Goal: Information Seeking & Learning: Check status

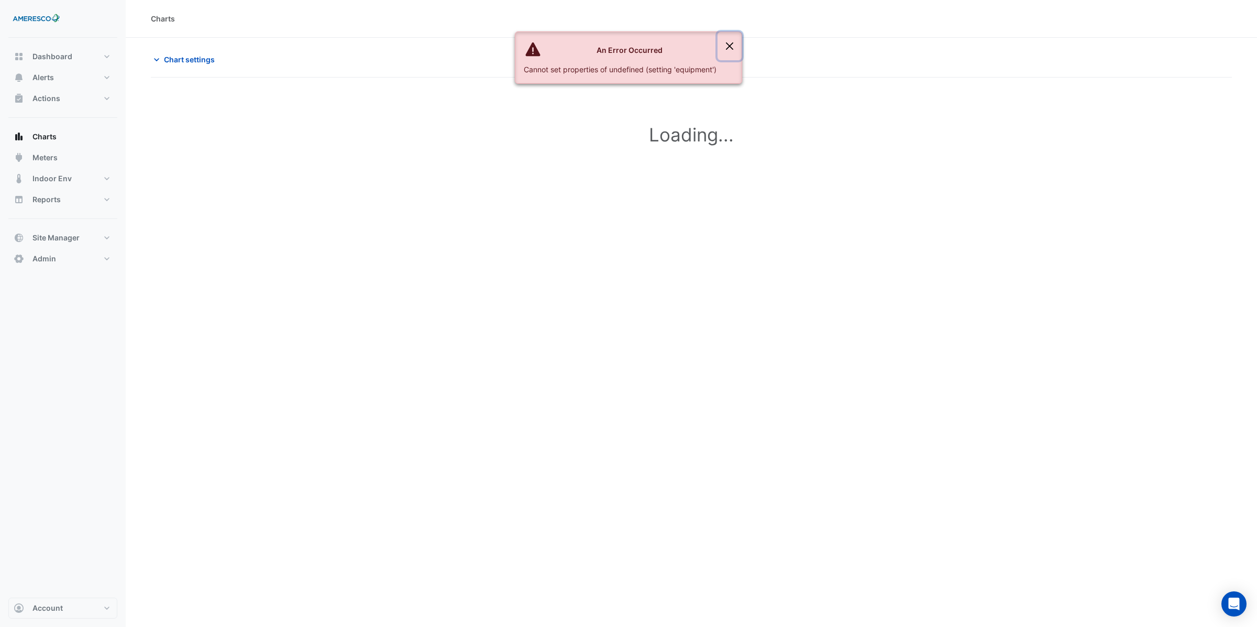
click at [732, 45] on button "Close" at bounding box center [730, 46] width 24 height 28
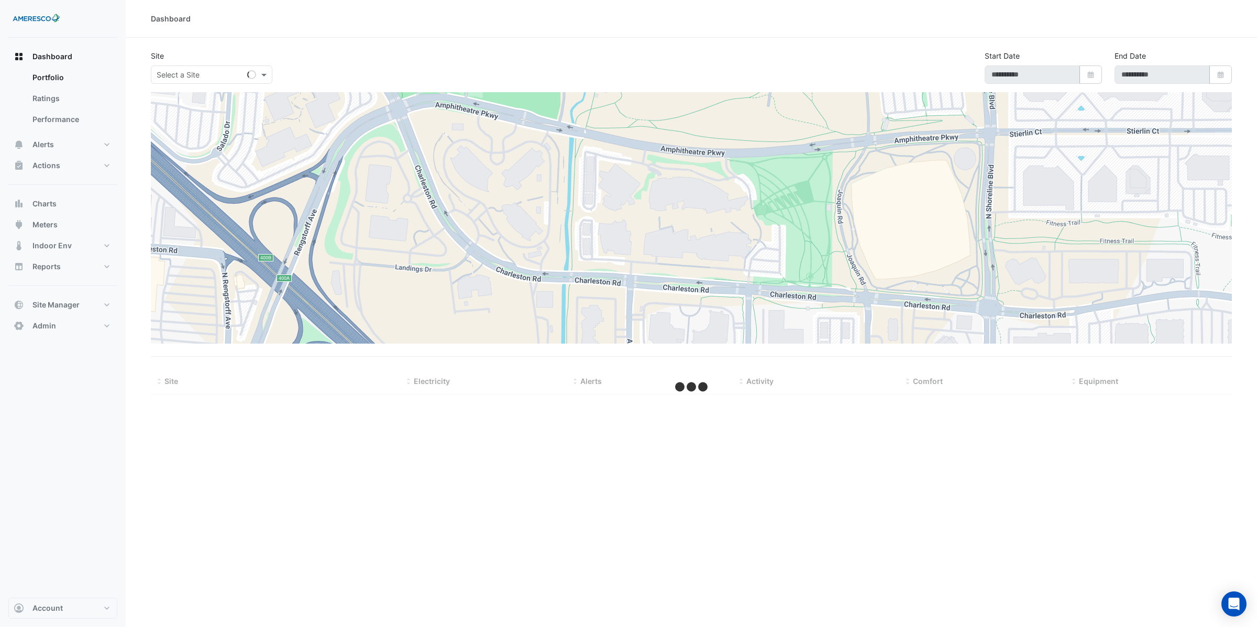
type input "**********"
select select "**"
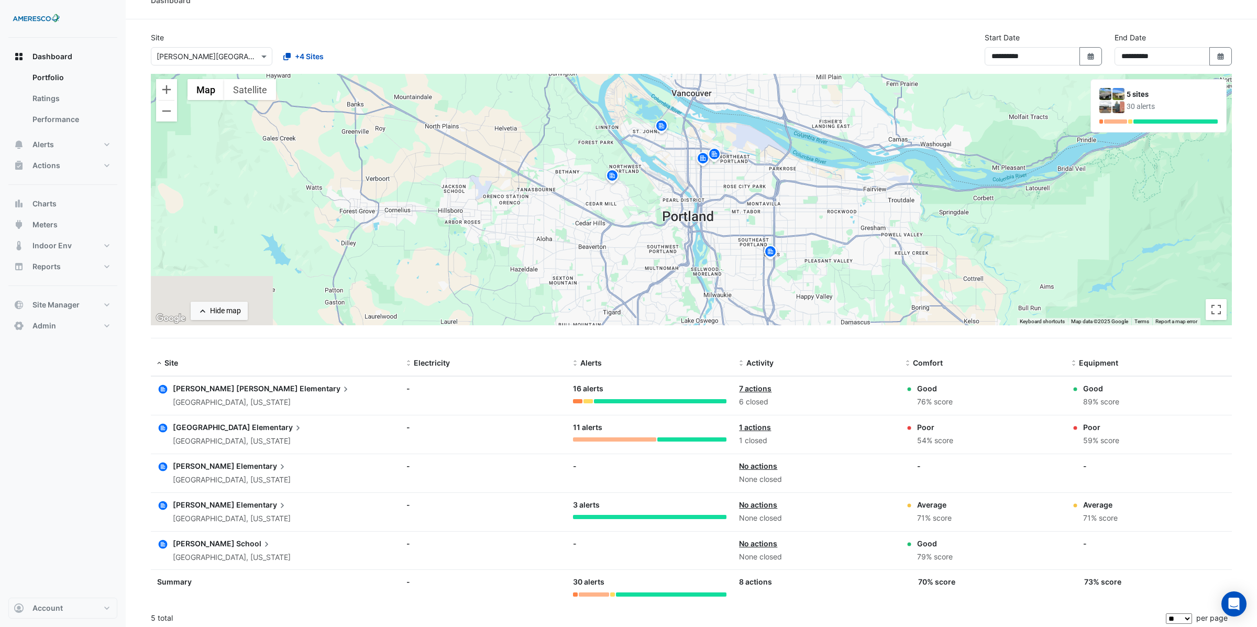
scroll to position [21, 0]
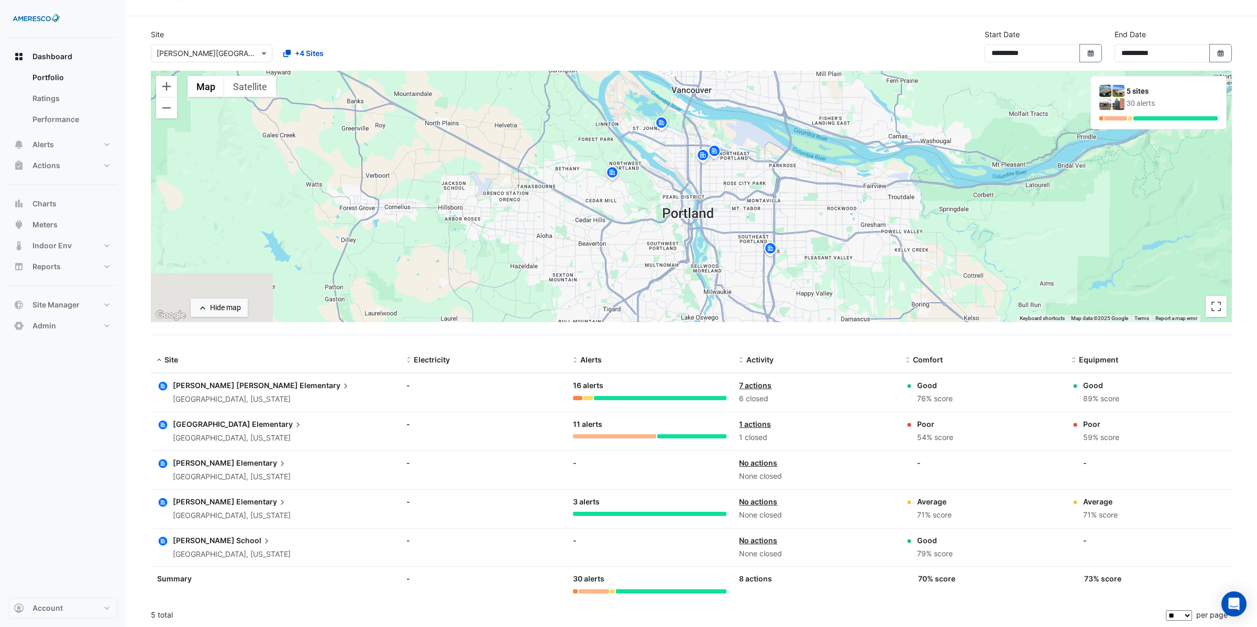
click at [300, 387] on span "Elementary" at bounding box center [325, 386] width 51 height 12
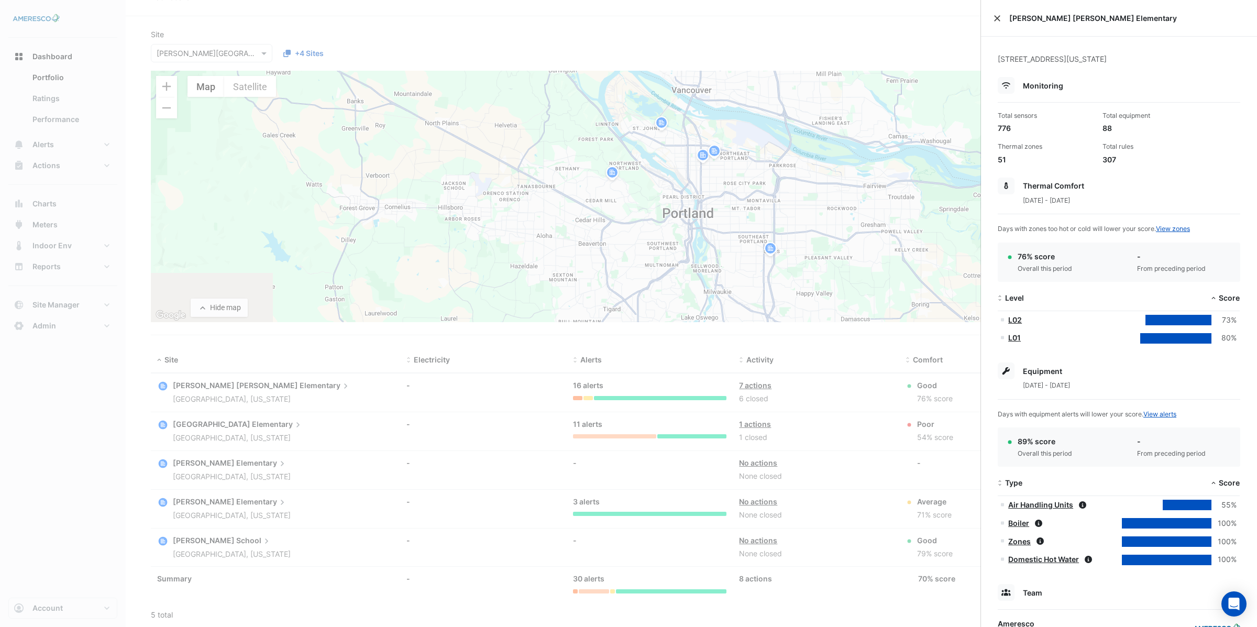
click at [1000, 20] on button "Close" at bounding box center [997, 18] width 7 height 7
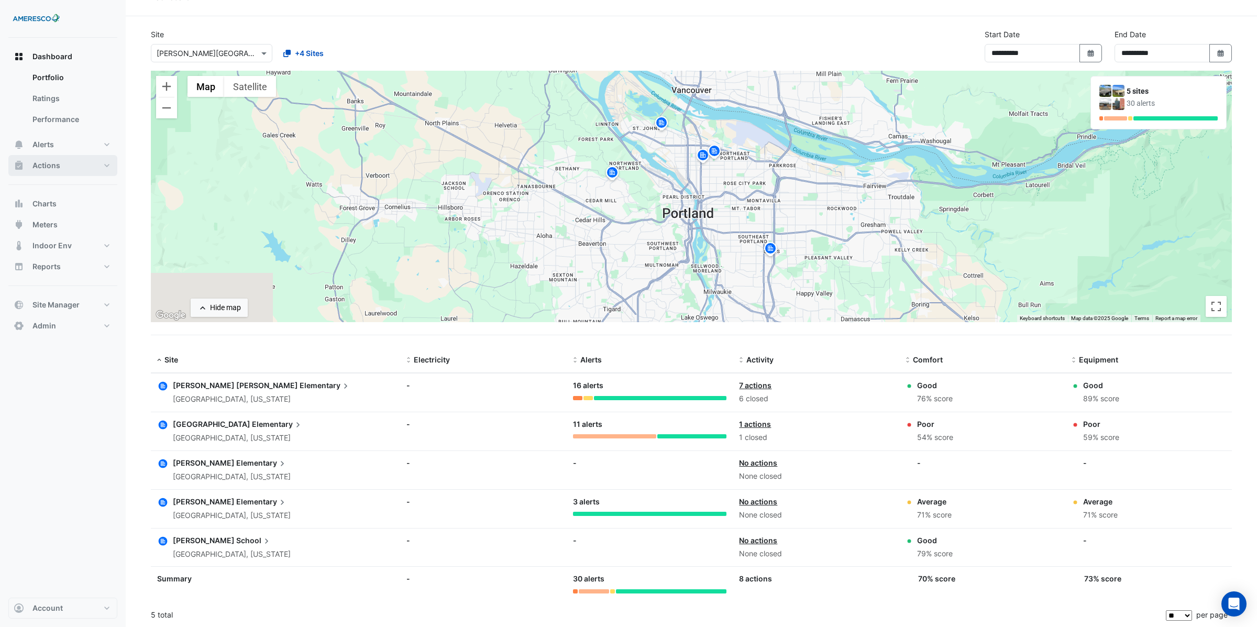
click at [51, 161] on span "Actions" at bounding box center [46, 165] width 28 height 10
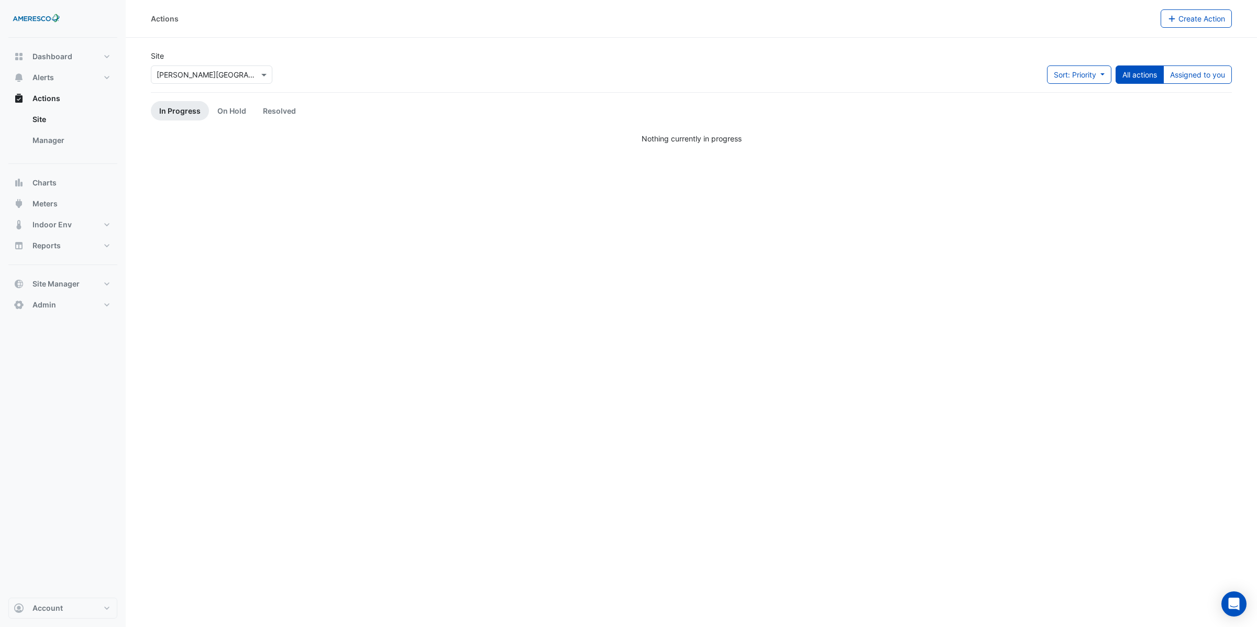
click at [206, 76] on input "text" at bounding box center [201, 75] width 89 height 11
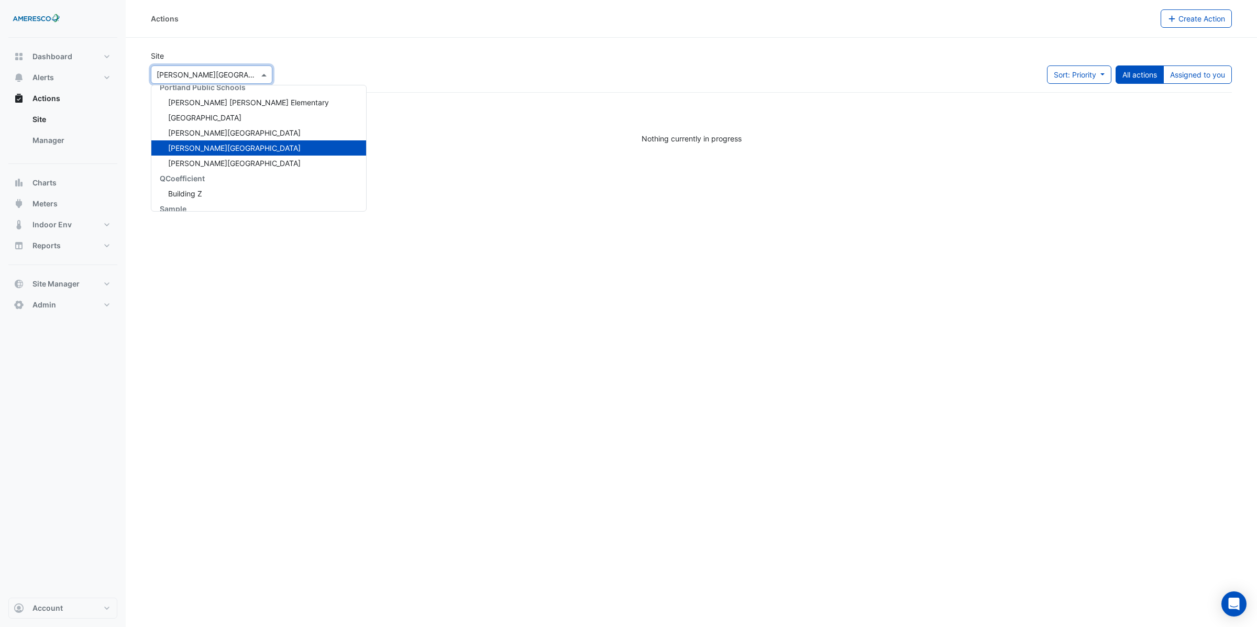
scroll to position [107, 0]
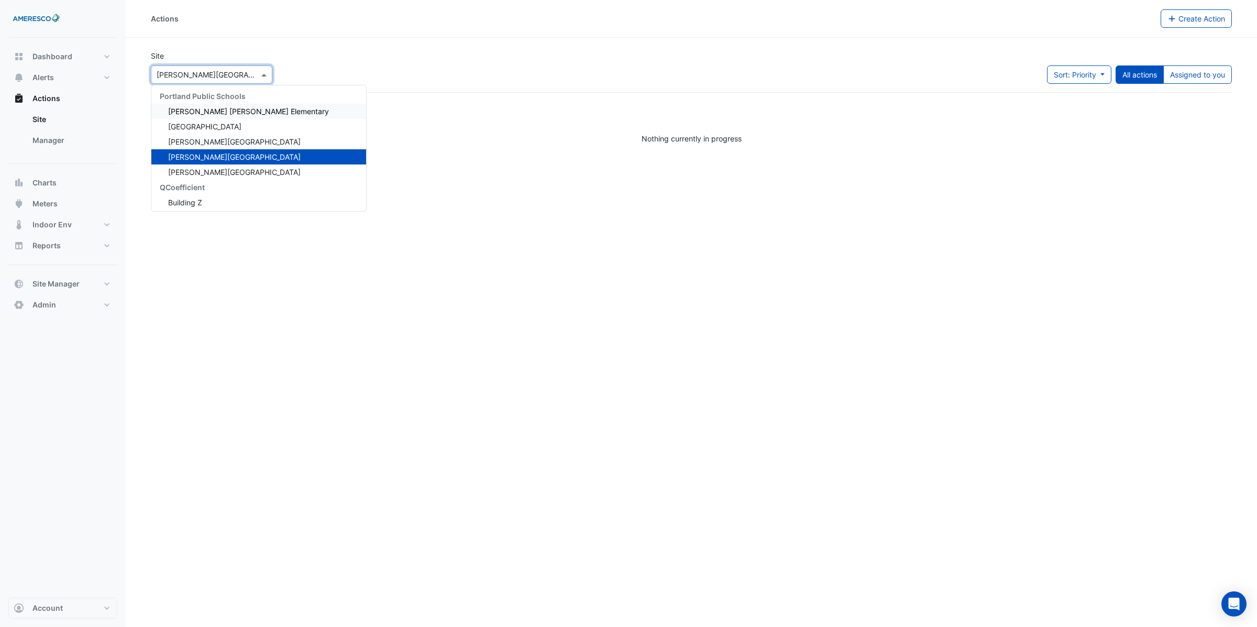
click at [198, 113] on span "Dr. Martin Luther King Jr. Elementary" at bounding box center [248, 111] width 161 height 9
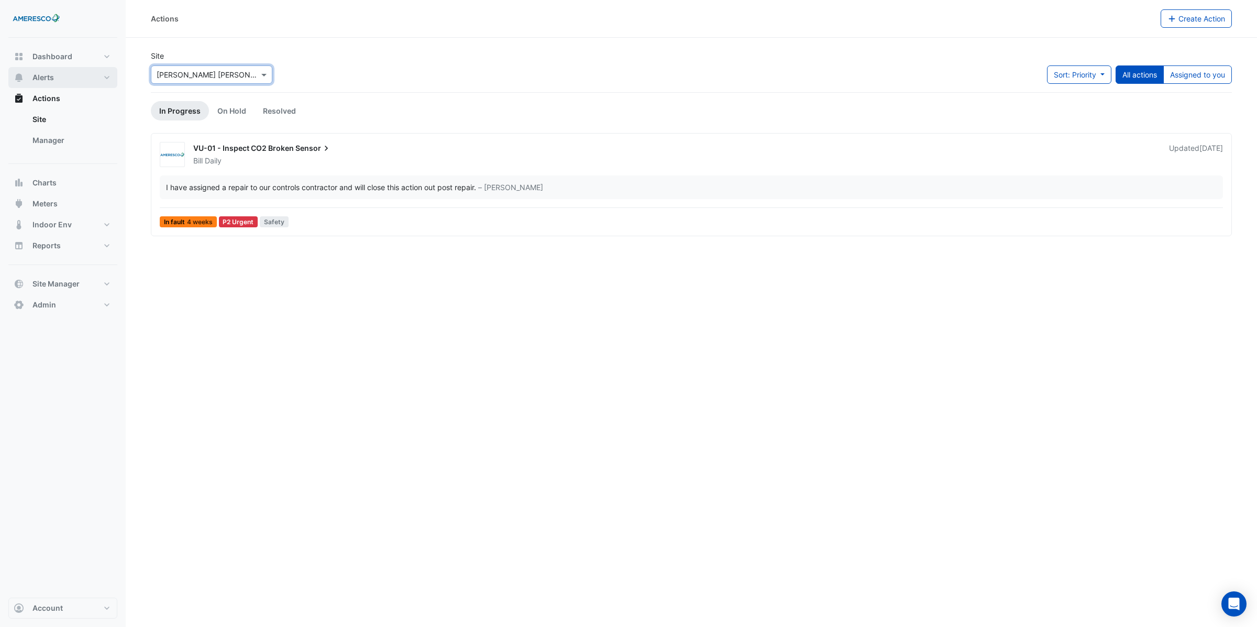
click at [49, 78] on span "Alerts" at bounding box center [42, 77] width 21 height 10
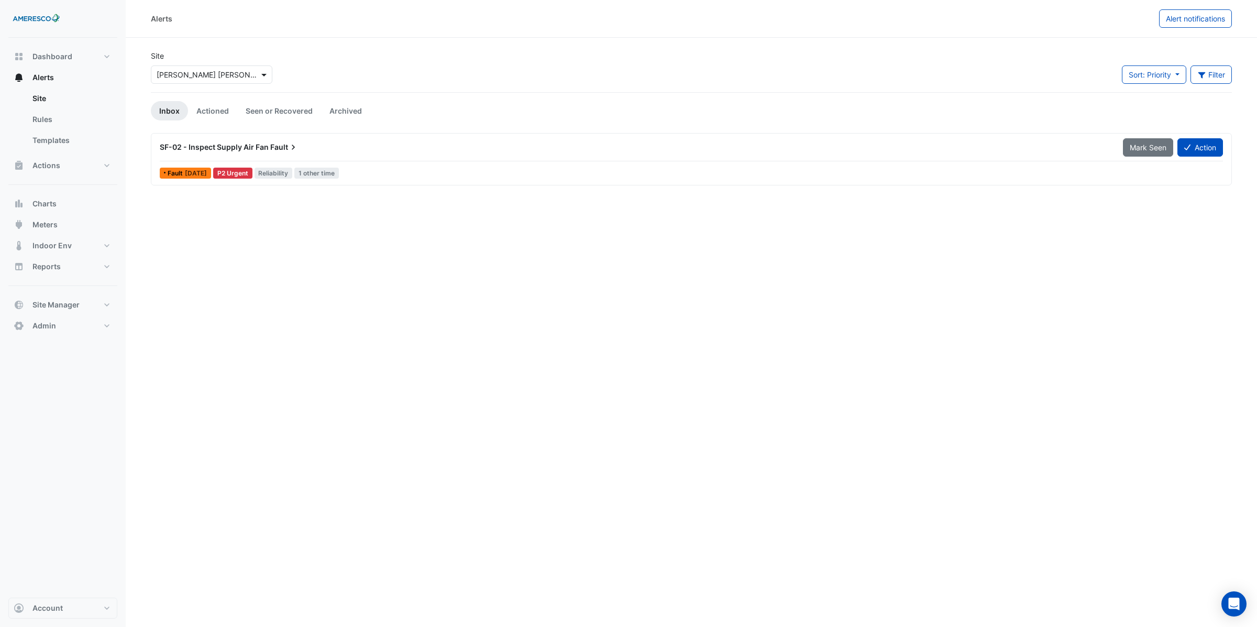
click at [265, 79] on span at bounding box center [265, 74] width 13 height 11
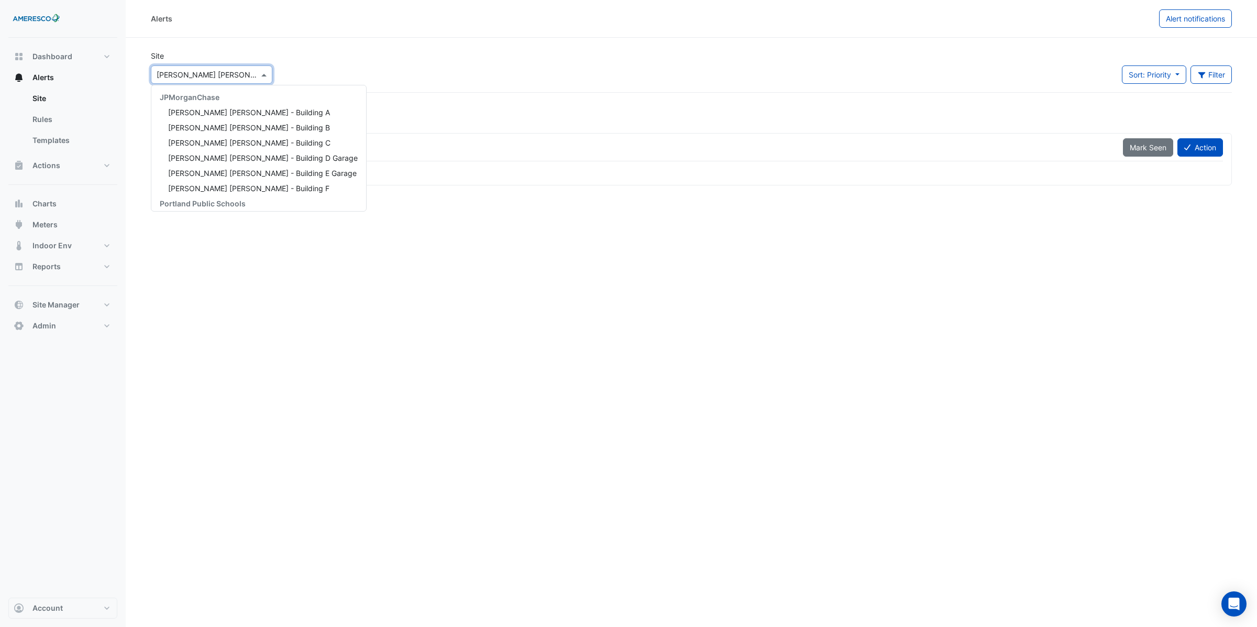
scroll to position [126, 0]
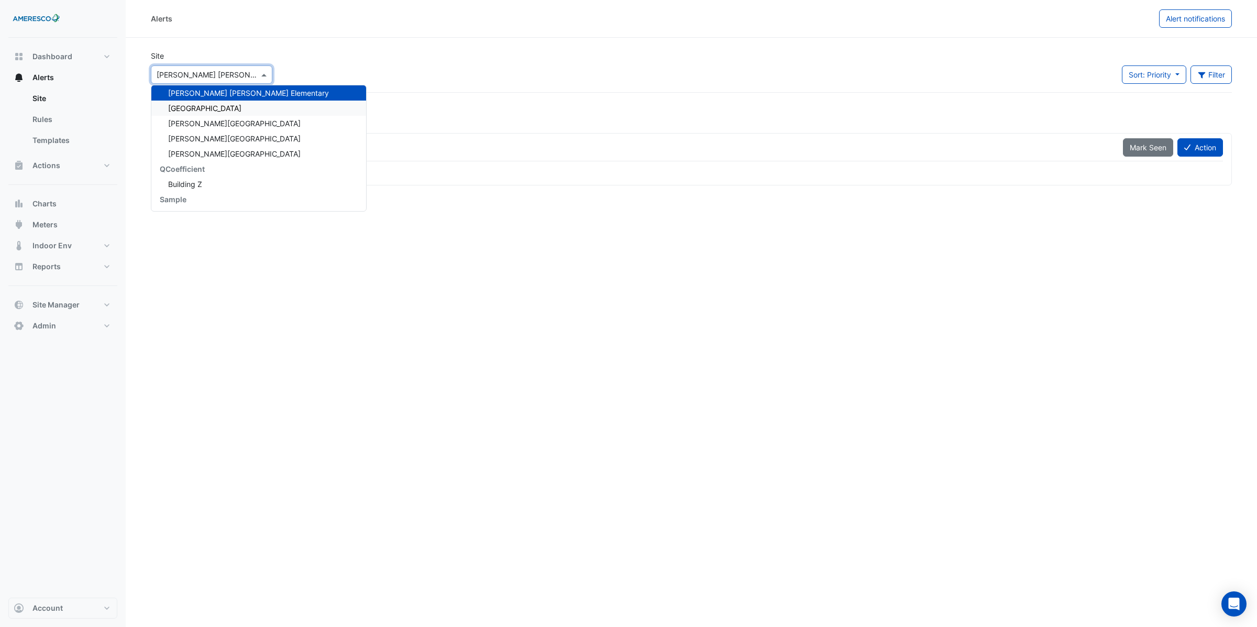
click at [228, 107] on span "Forest Park Elementary" at bounding box center [204, 108] width 73 height 9
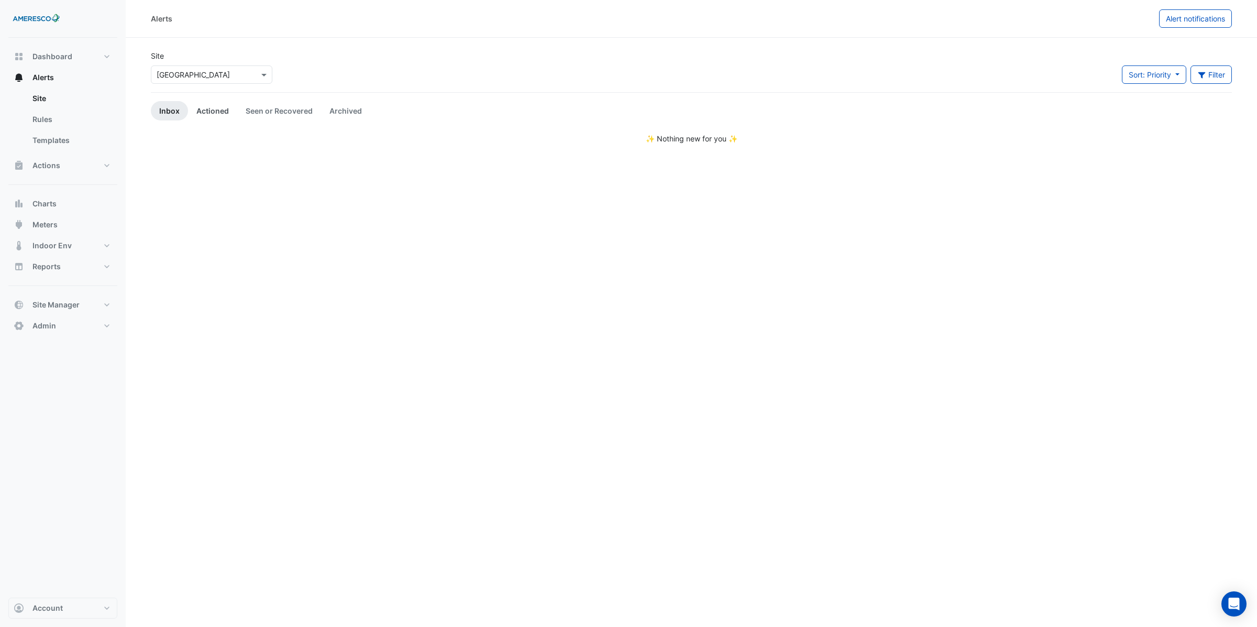
click at [218, 110] on link "Actioned" at bounding box center [212, 110] width 49 height 19
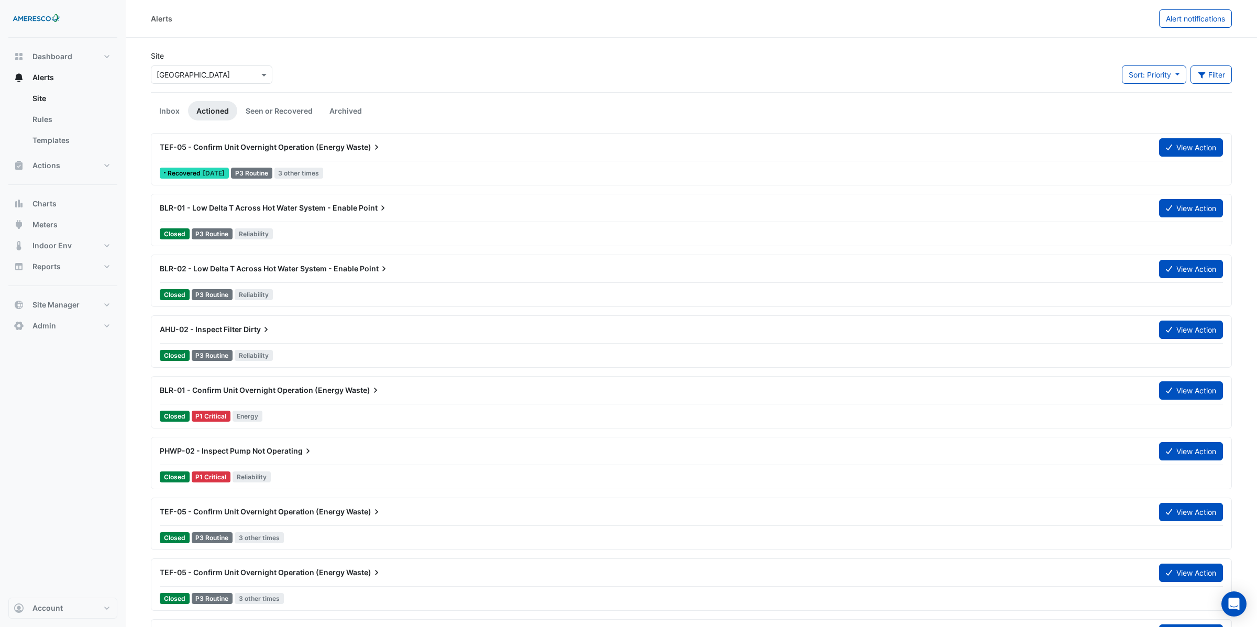
scroll to position [56, 0]
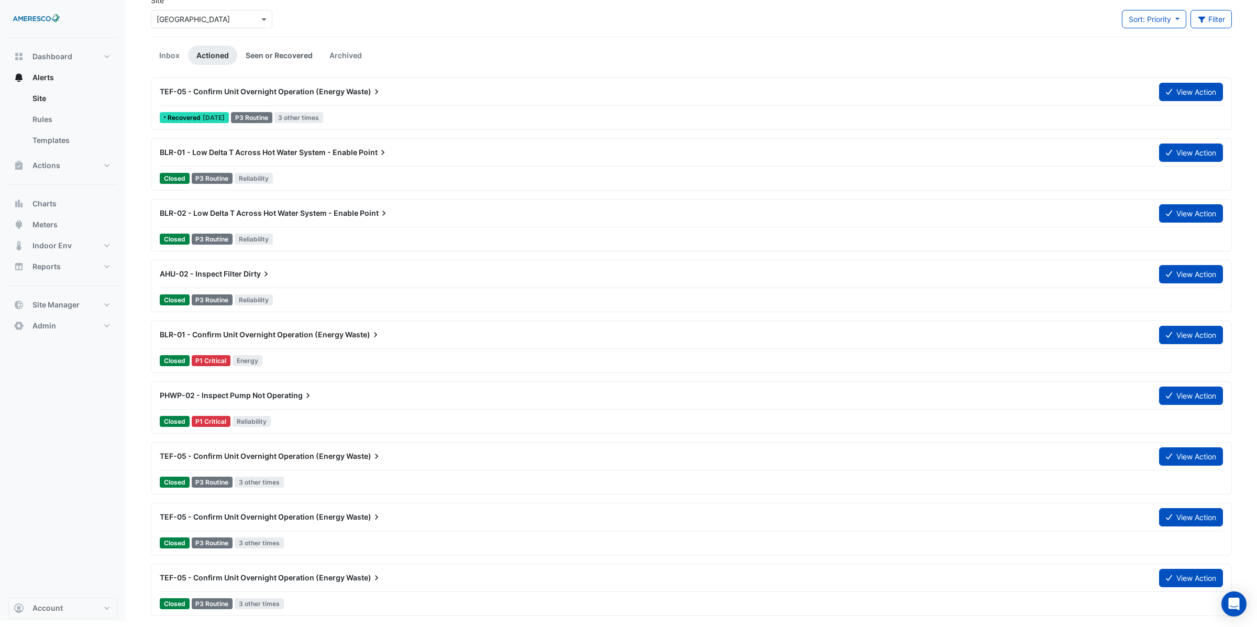
click at [286, 56] on link "Seen or Recovered" at bounding box center [279, 55] width 84 height 19
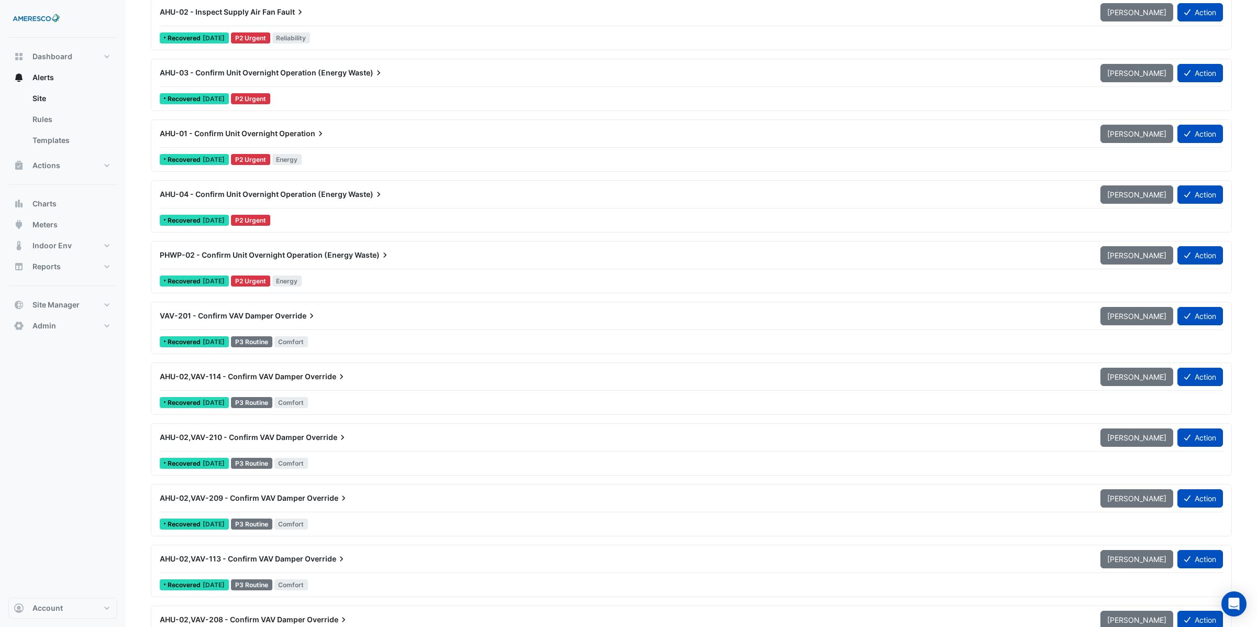
scroll to position [0, 0]
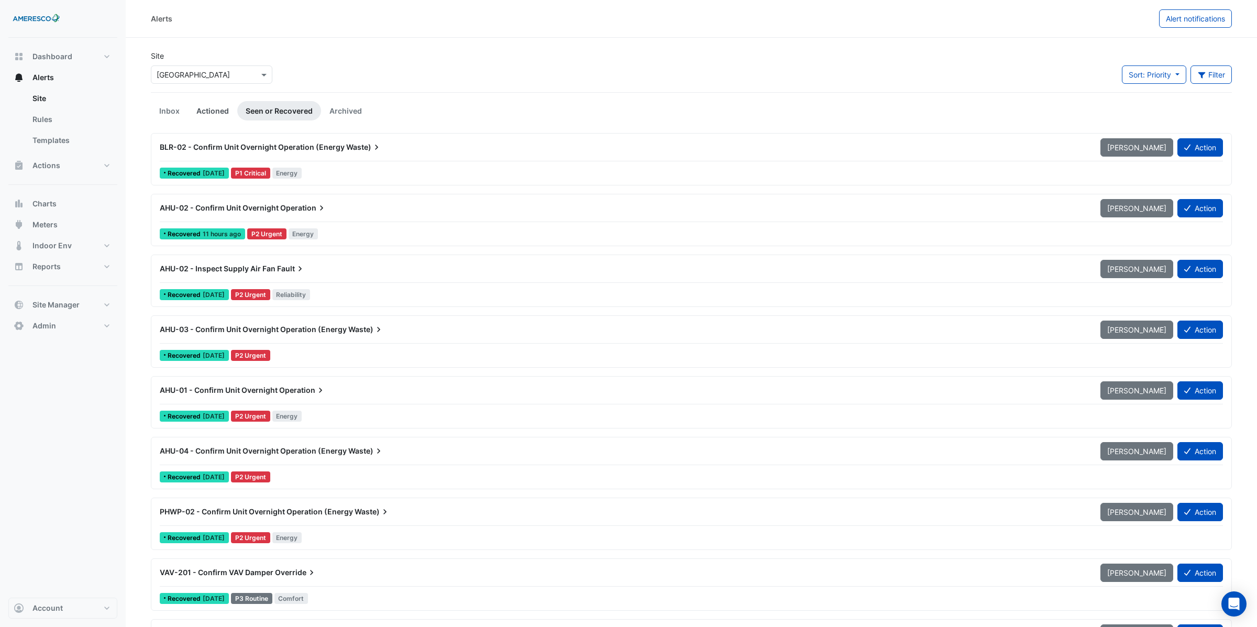
click at [226, 112] on link "Actioned" at bounding box center [212, 110] width 49 height 19
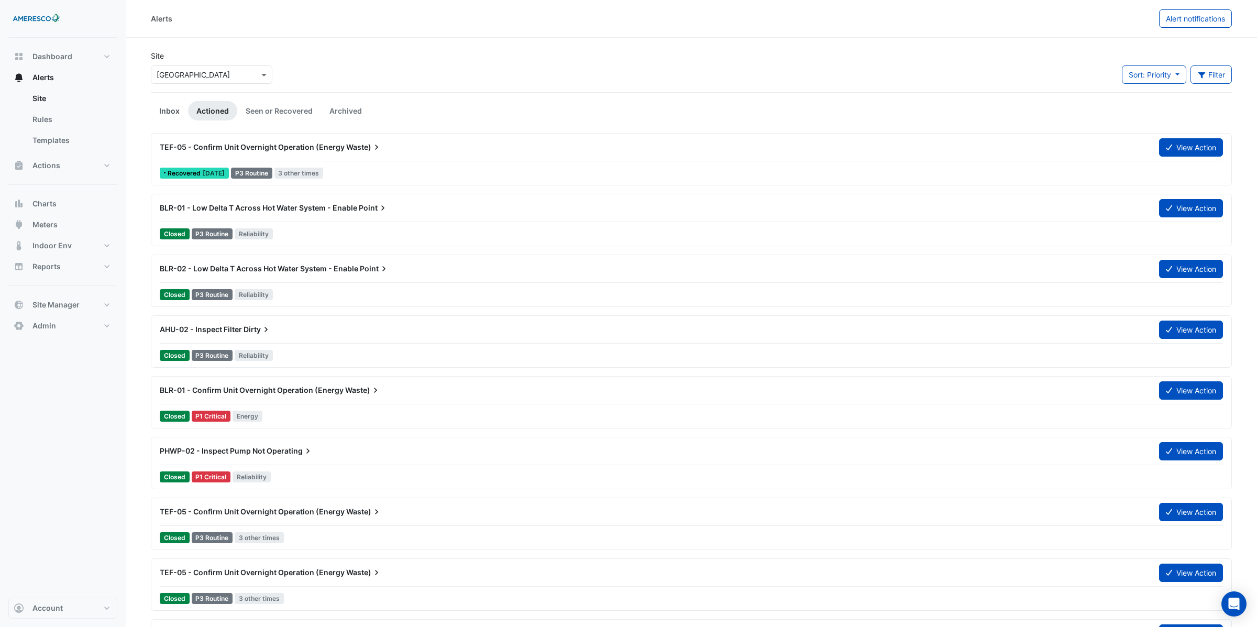
click at [171, 113] on link "Inbox" at bounding box center [169, 110] width 37 height 19
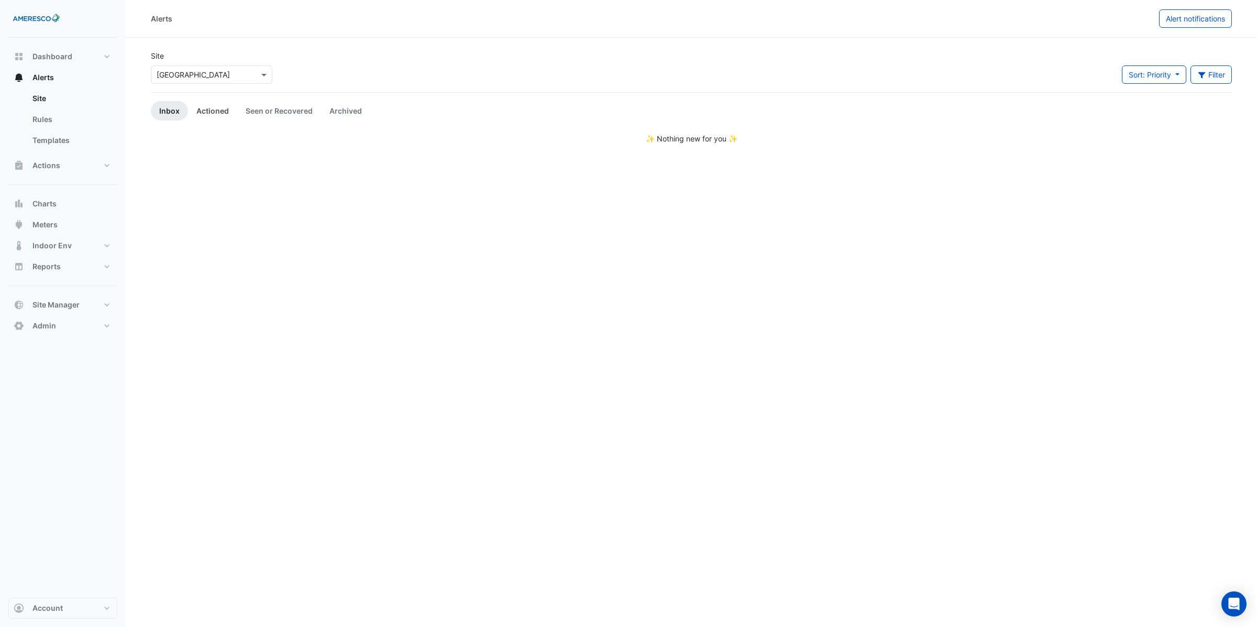
click at [207, 113] on link "Actioned" at bounding box center [212, 110] width 49 height 19
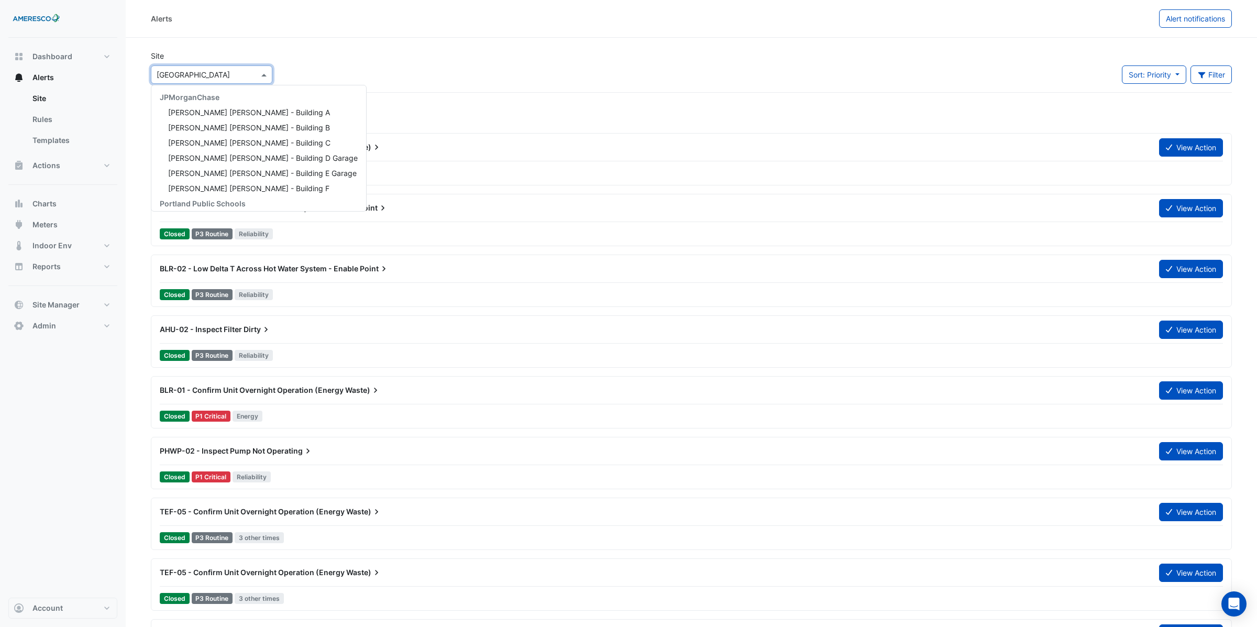
click at [262, 75] on span at bounding box center [265, 74] width 13 height 11
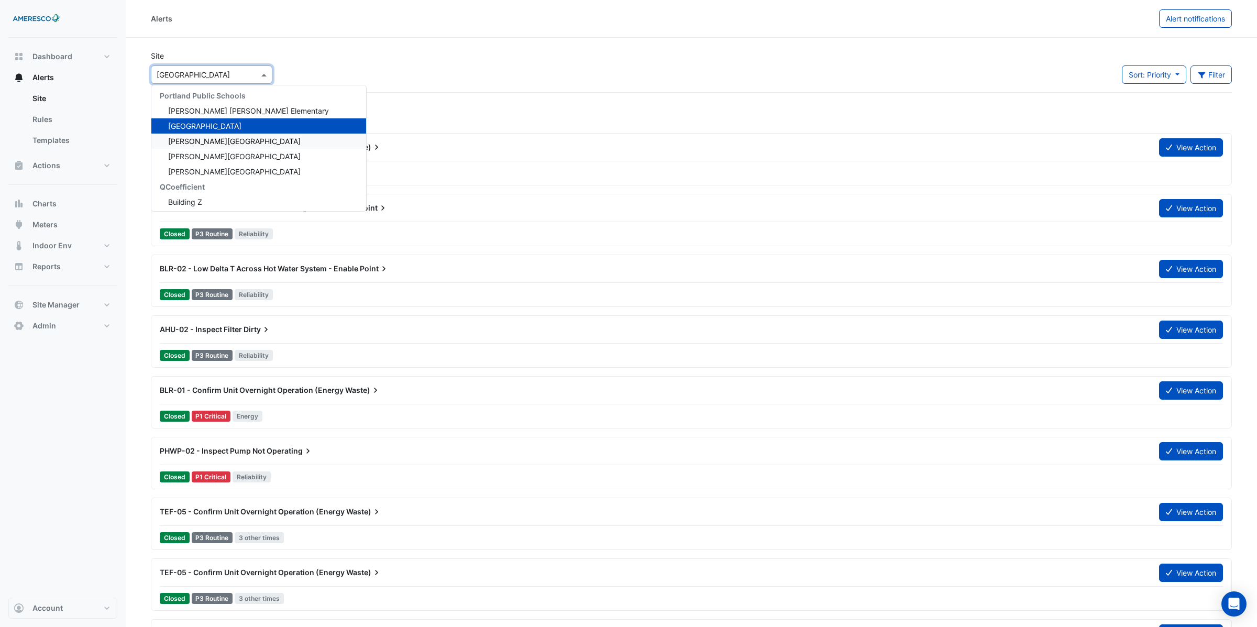
scroll to position [100, 0]
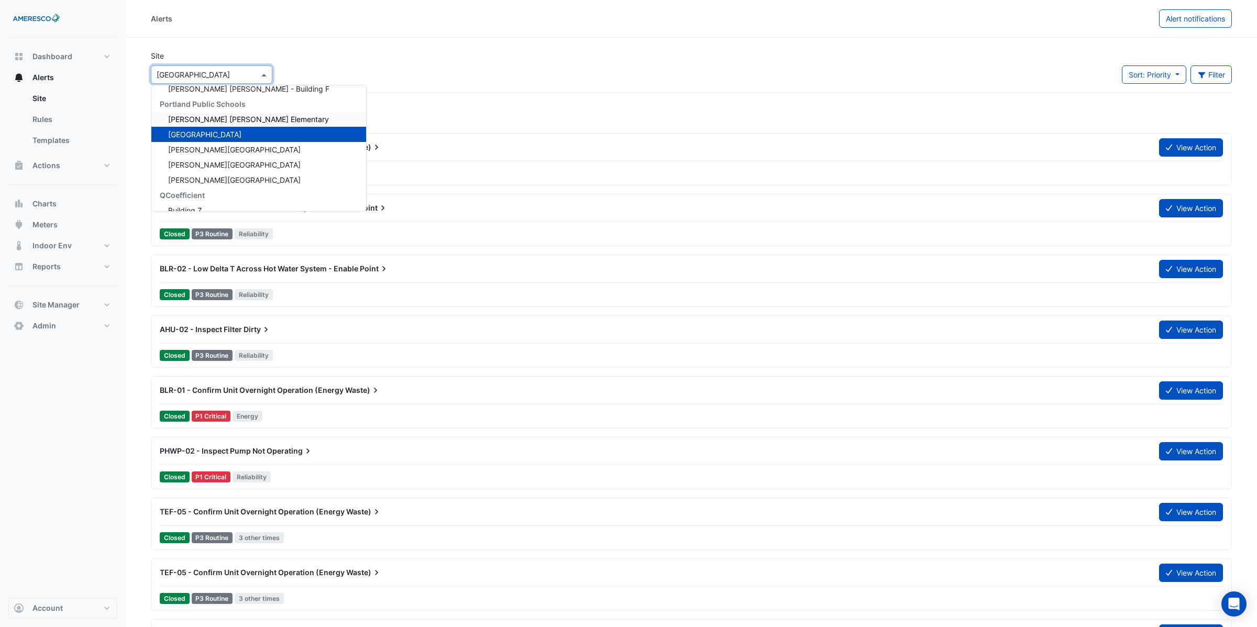
click at [206, 117] on span "Dr. Martin Luther King Jr. Elementary" at bounding box center [248, 119] width 161 height 9
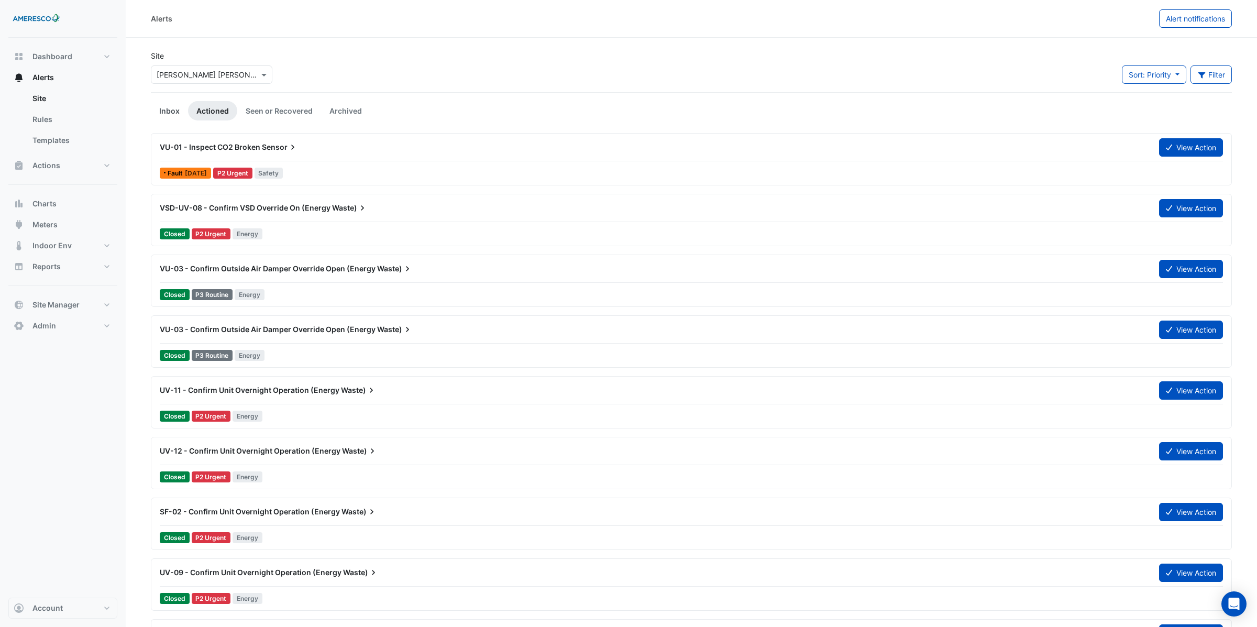
click at [167, 115] on link "Inbox" at bounding box center [169, 110] width 37 height 19
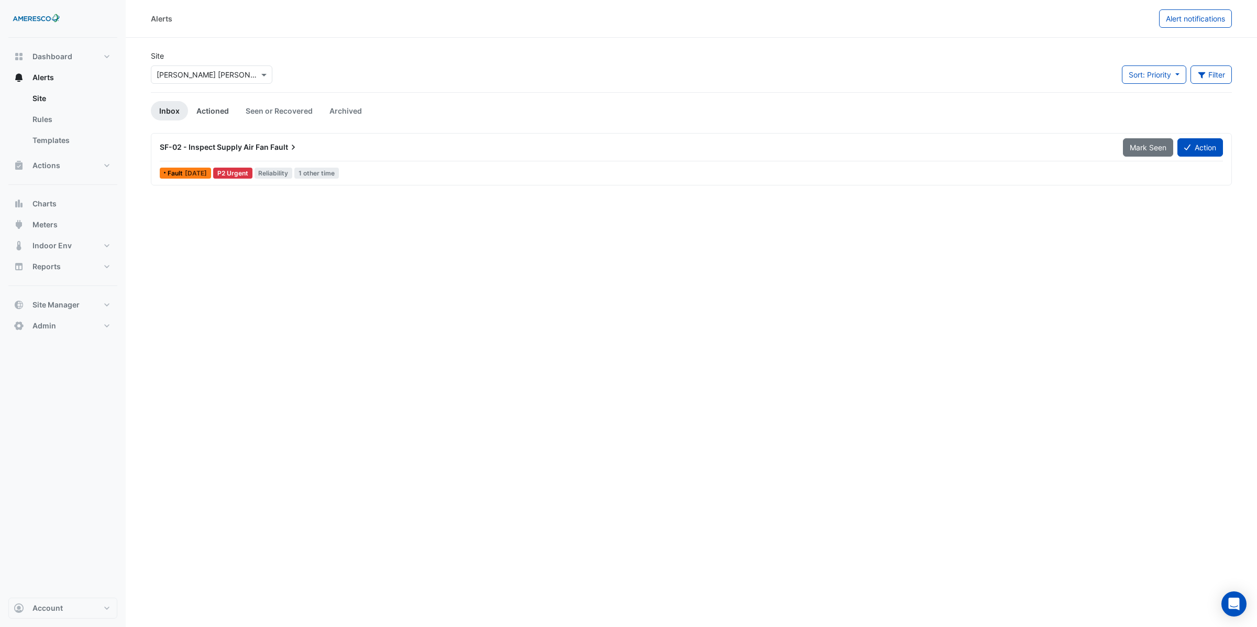
click at [216, 108] on link "Actioned" at bounding box center [212, 110] width 49 height 19
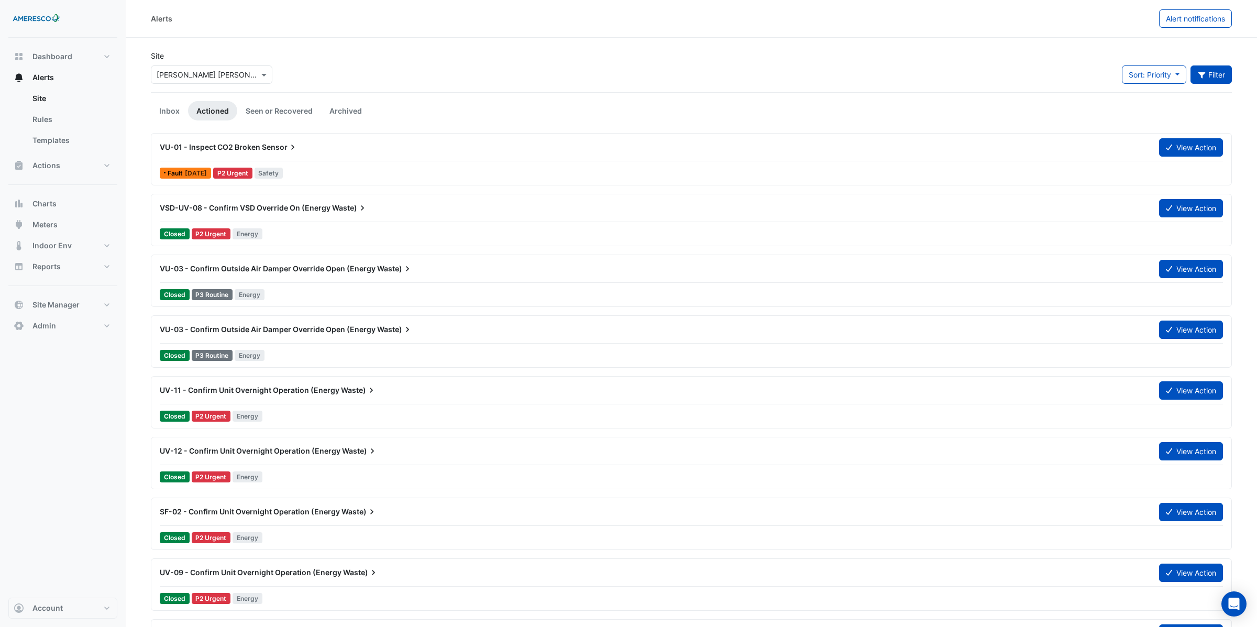
click at [1223, 74] on button "Filter" at bounding box center [1212, 74] width 42 height 18
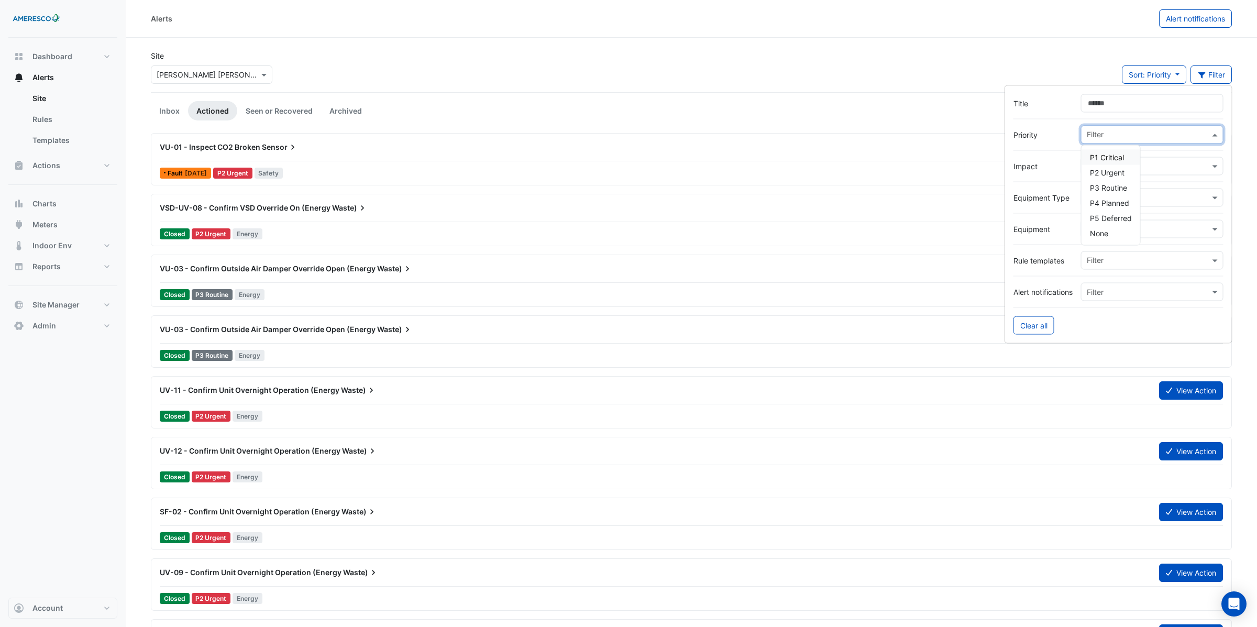
click at [1125, 136] on input "text" at bounding box center [1148, 135] width 123 height 11
click at [1082, 66] on div "Site × Dr. Martin Luther King Jr. Elementary Sort: Priority Priority Updated Fi…" at bounding box center [692, 71] width 1094 height 42
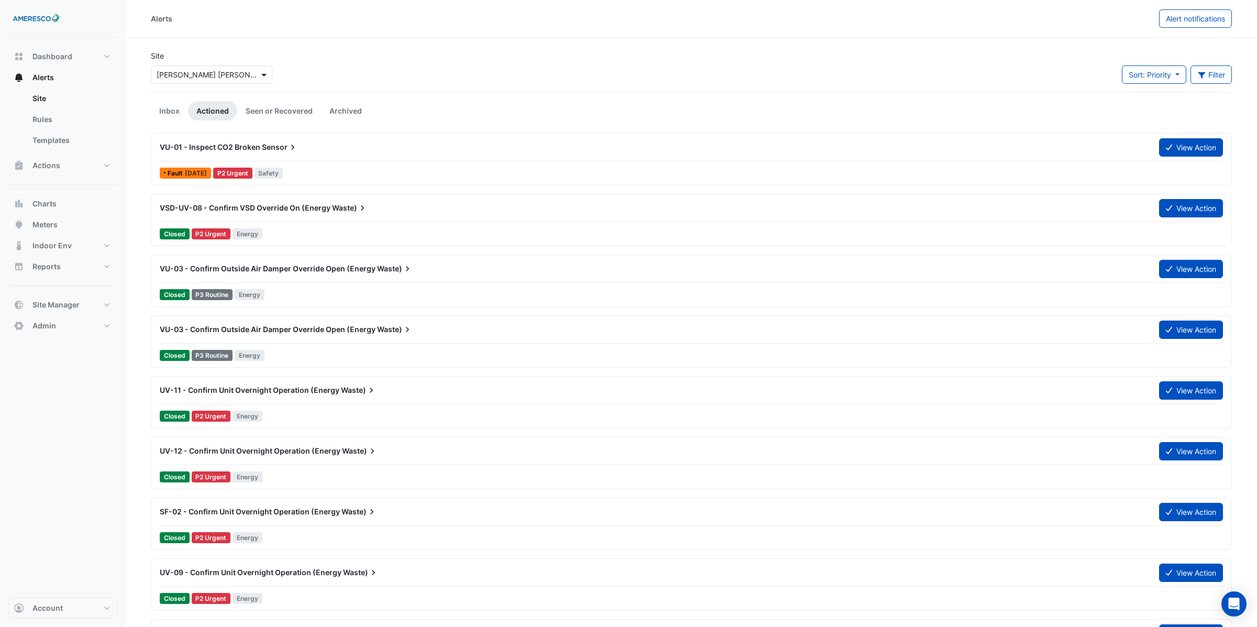
click at [262, 75] on span at bounding box center [265, 74] width 13 height 11
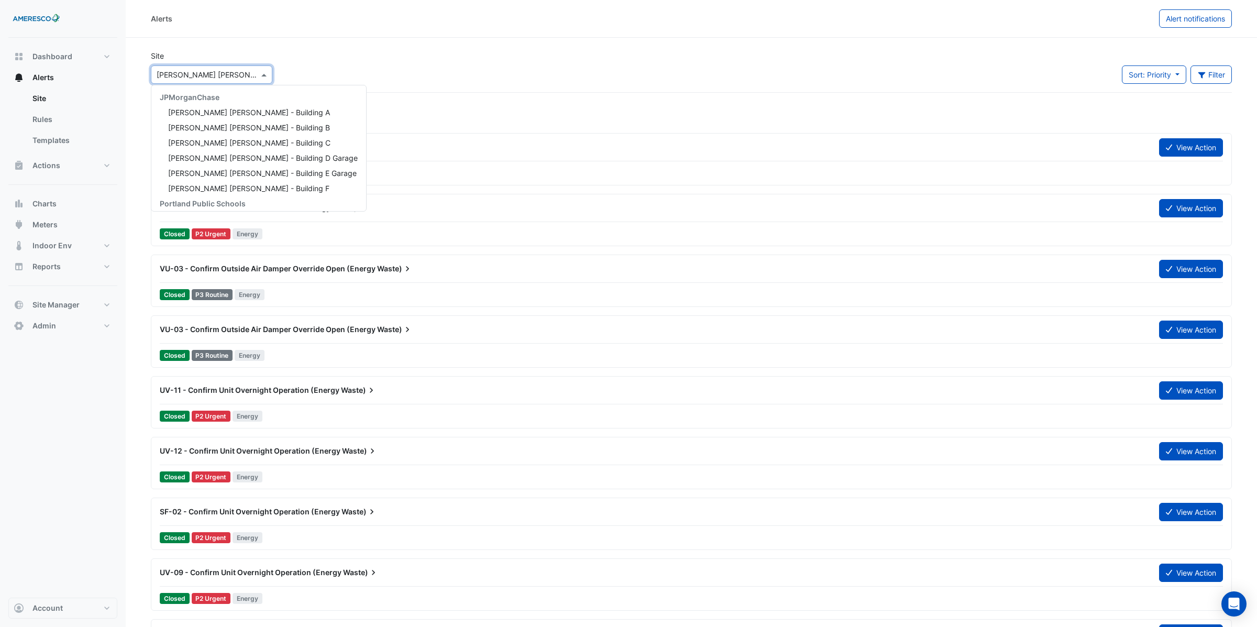
scroll to position [126, 0]
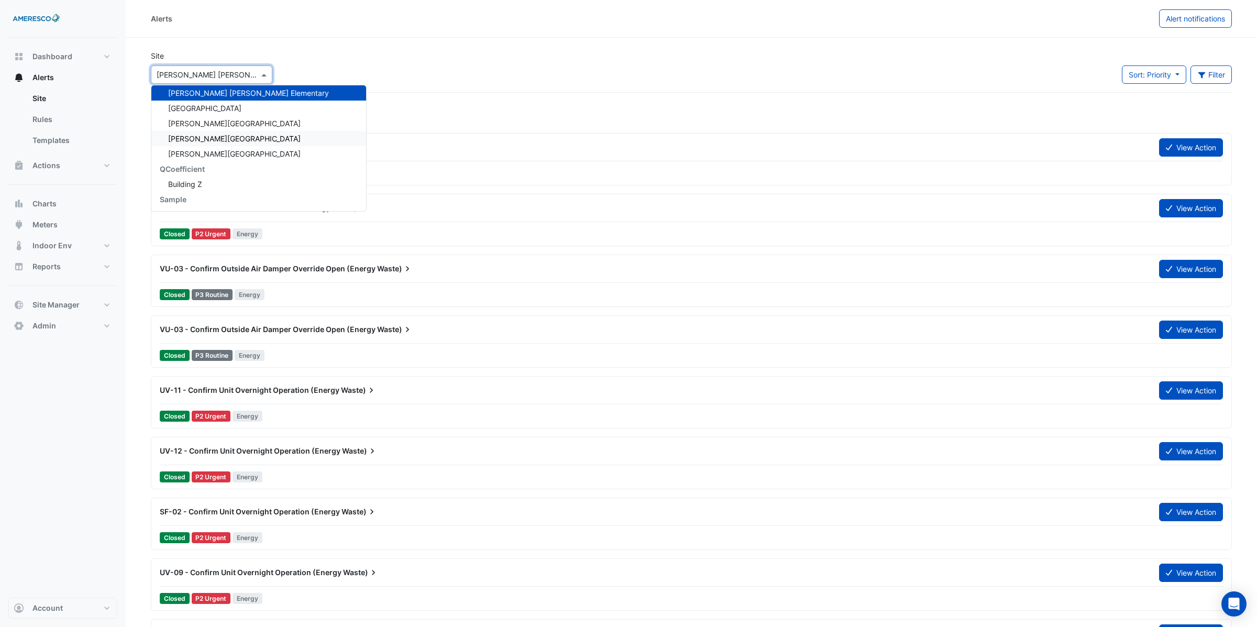
click at [223, 133] on div "Rosa Parks Elementary" at bounding box center [258, 138] width 215 height 15
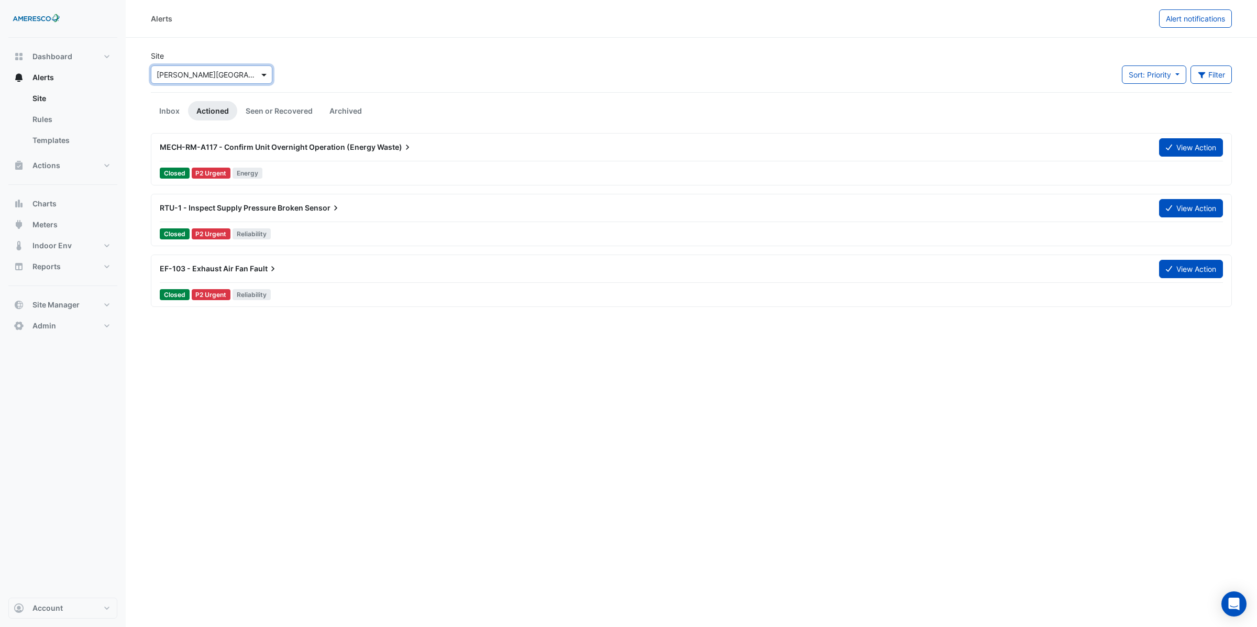
click at [263, 71] on span at bounding box center [265, 74] width 13 height 11
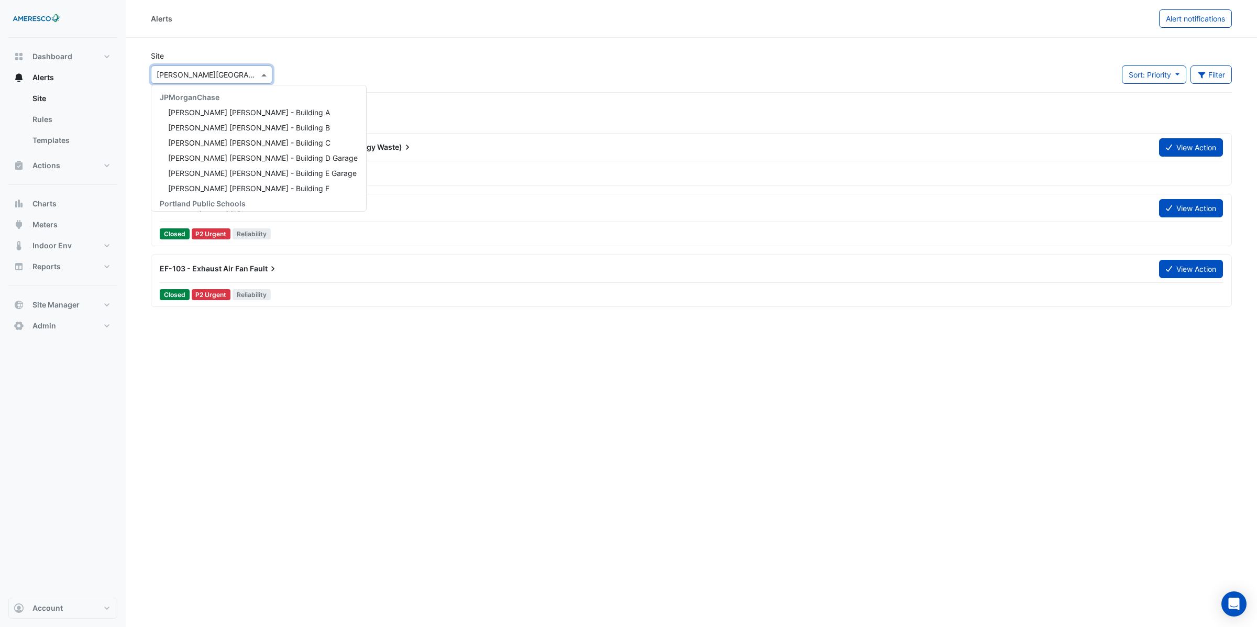
scroll to position [140, 0]
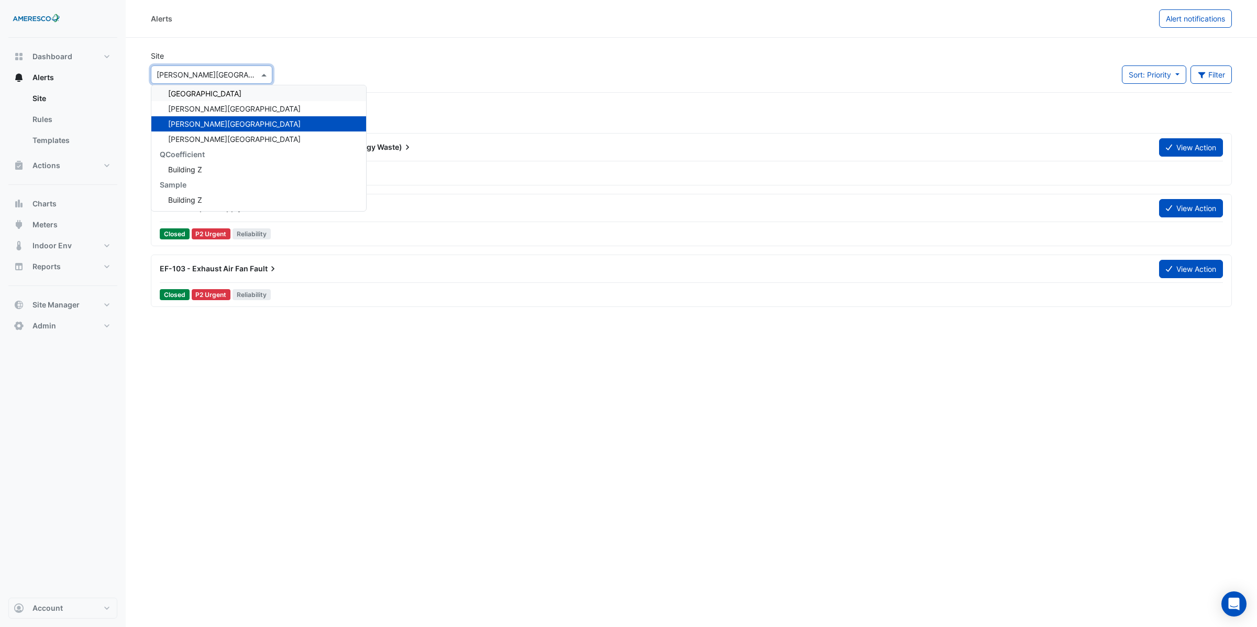
click at [232, 94] on span "Forest Park Elementary" at bounding box center [204, 93] width 73 height 9
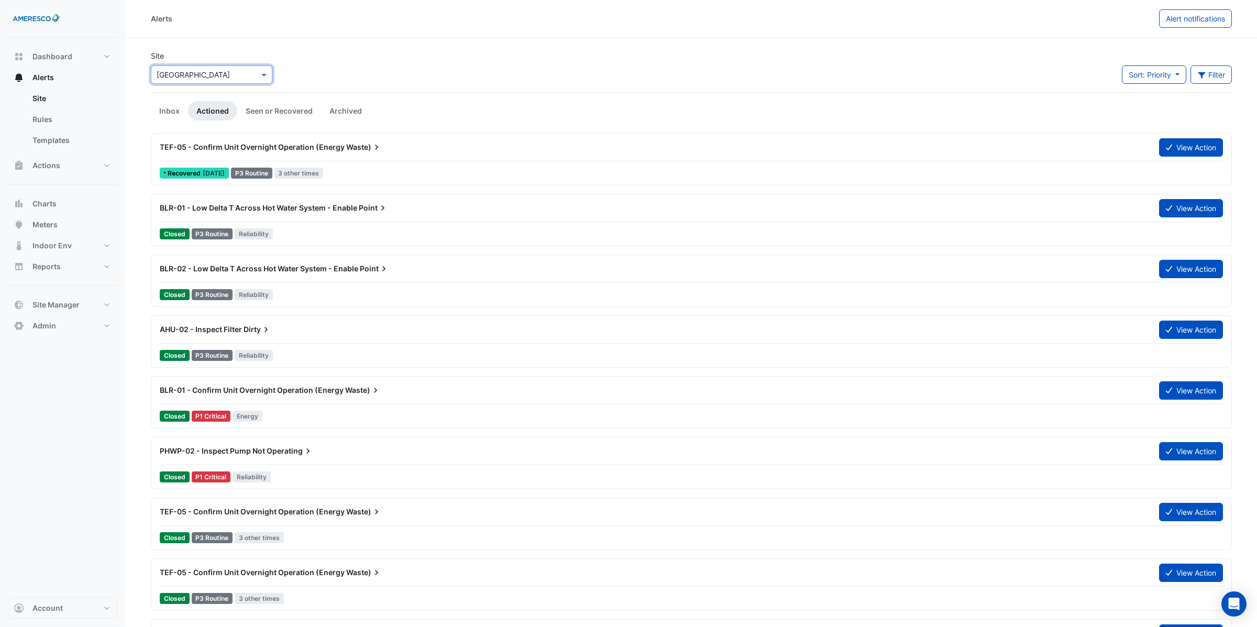
click at [311, 207] on span "BLR-01 - Low Delta T Across Hot Water System - Enable" at bounding box center [259, 207] width 198 height 9
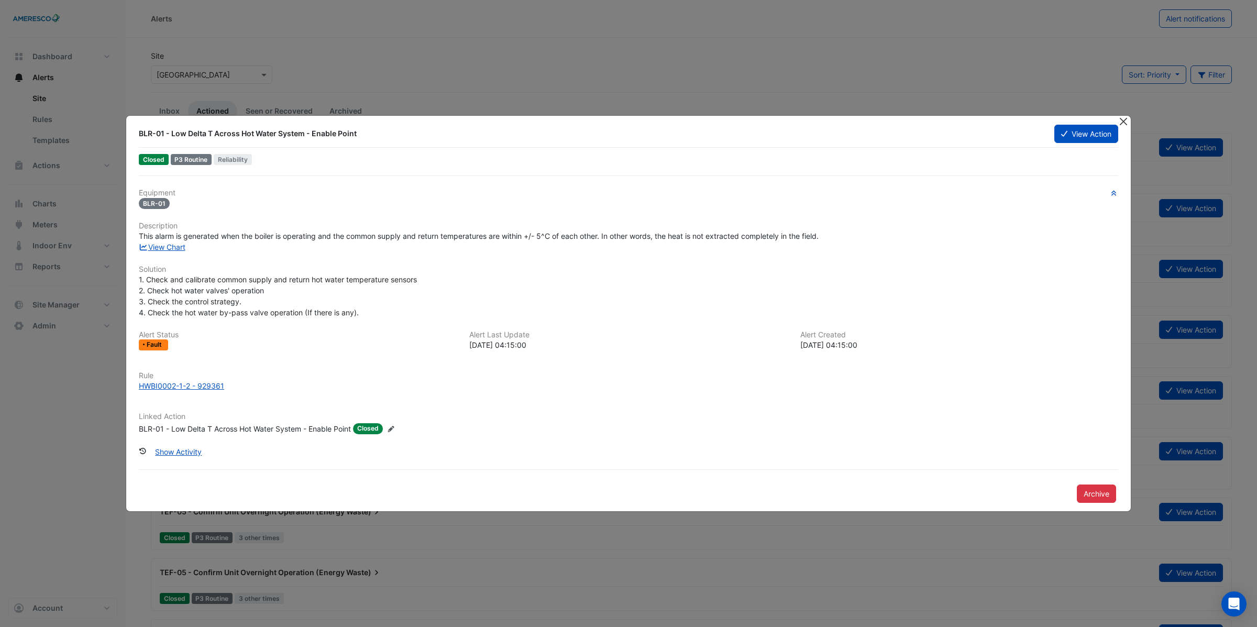
click at [1122, 123] on button "Close" at bounding box center [1123, 121] width 11 height 11
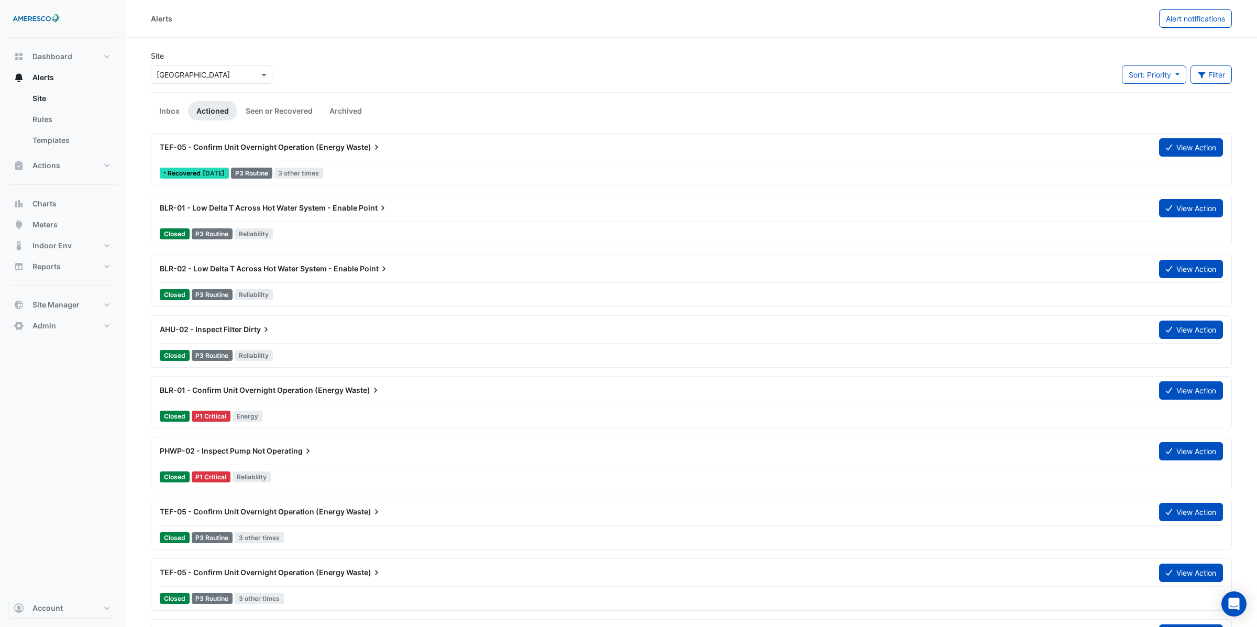
click at [257, 391] on span "BLR-01 - Confirm Unit Overnight Operation (Energy" at bounding box center [252, 390] width 184 height 9
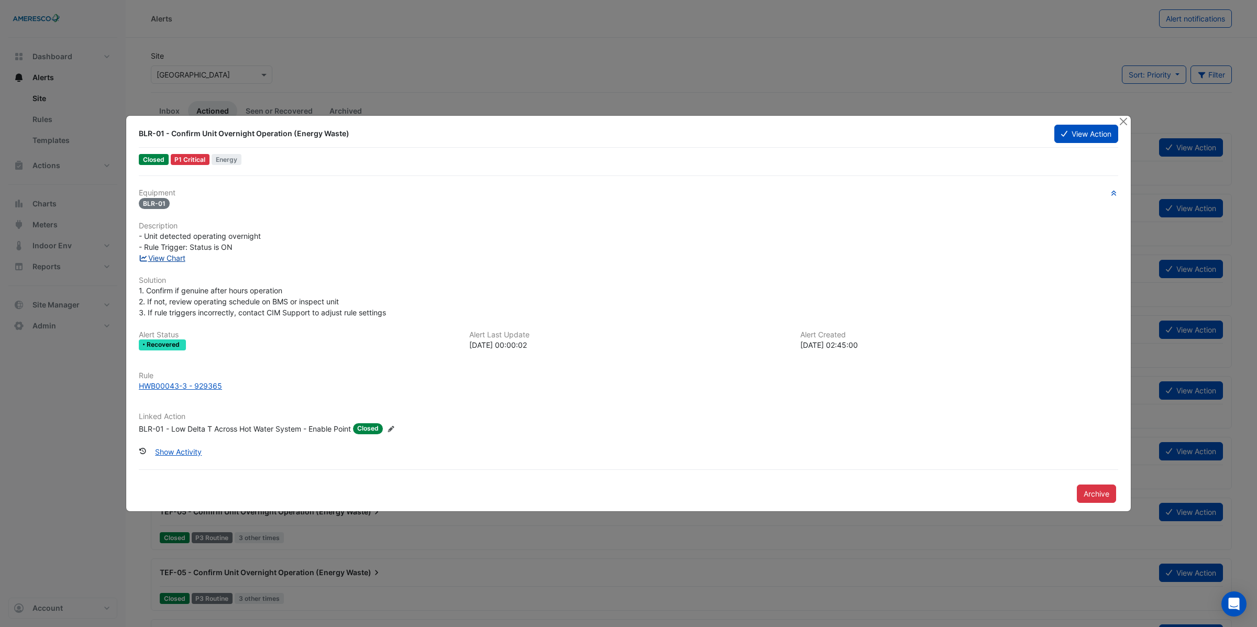
click at [162, 258] on link "View Chart" at bounding box center [162, 258] width 47 height 9
click at [167, 295] on div "1. Confirm if genuine after hours operation 2. If not, review operating schedul…" at bounding box center [629, 301] width 980 height 33
click at [168, 258] on link "View Chart" at bounding box center [162, 258] width 47 height 9
click at [1122, 123] on button "Close" at bounding box center [1123, 121] width 11 height 11
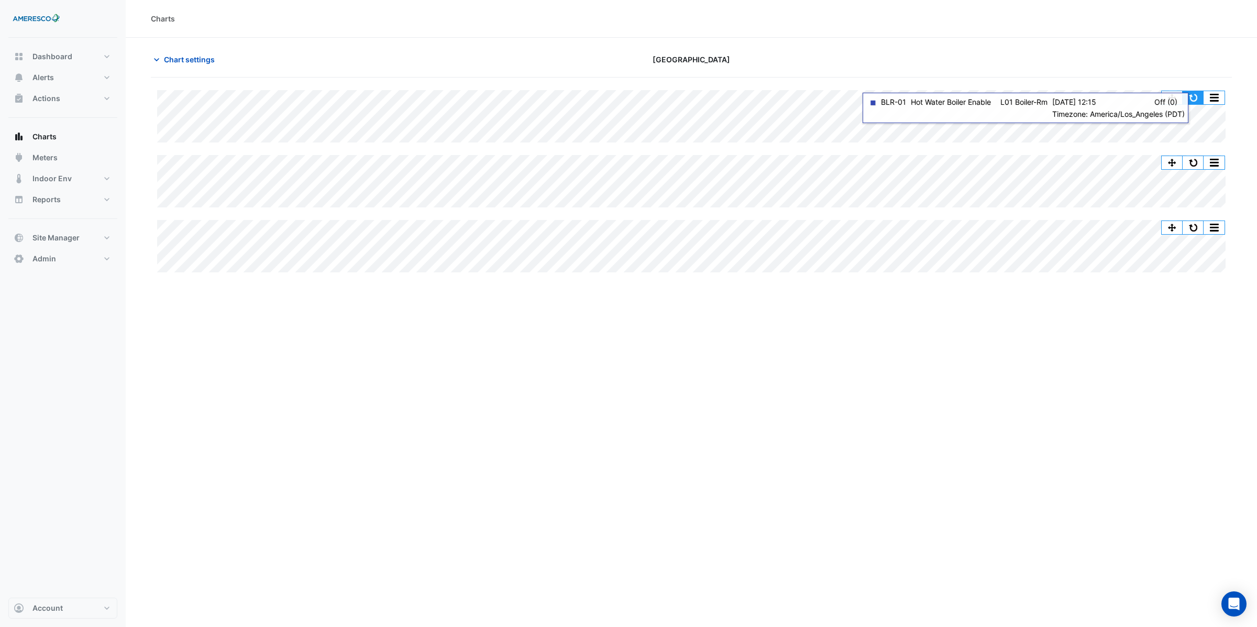
click at [1200, 103] on button "button" at bounding box center [1193, 97] width 21 height 13
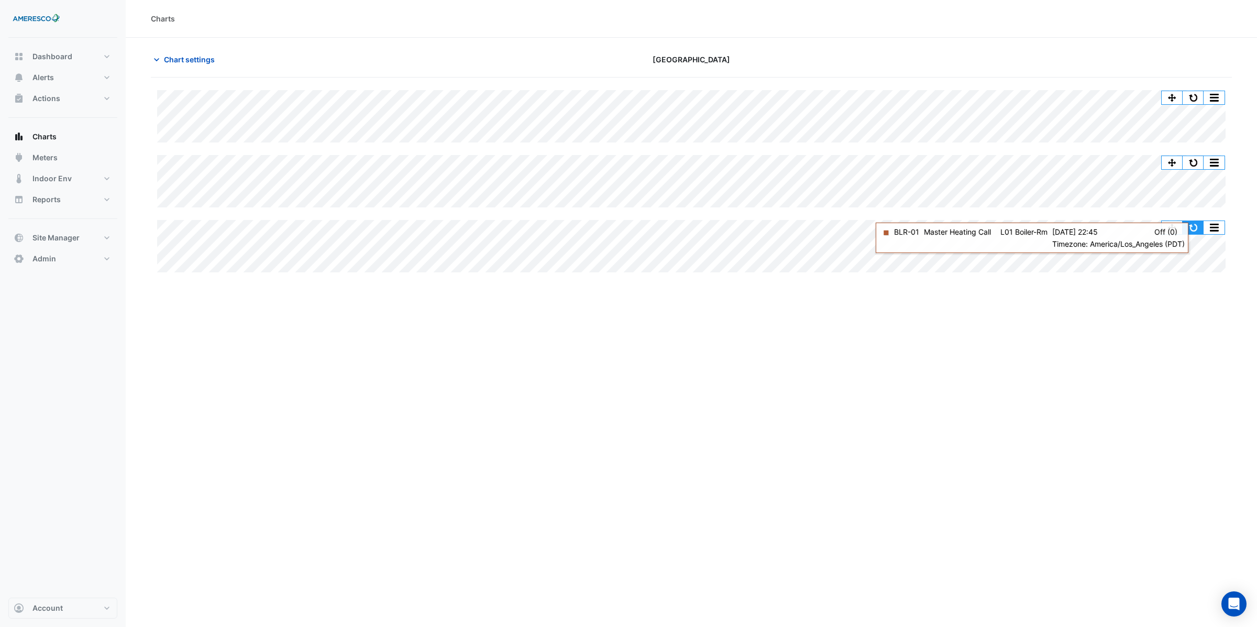
click at [1193, 228] on button "button" at bounding box center [1193, 227] width 21 height 13
